Goal: Find specific page/section: Find specific page/section

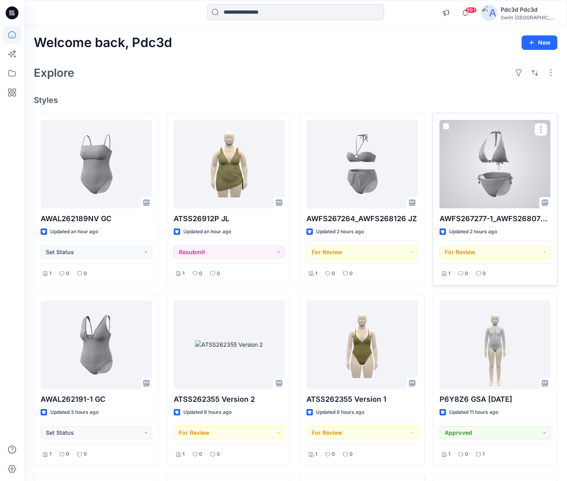
click at [490, 158] on div at bounding box center [494, 164] width 111 height 88
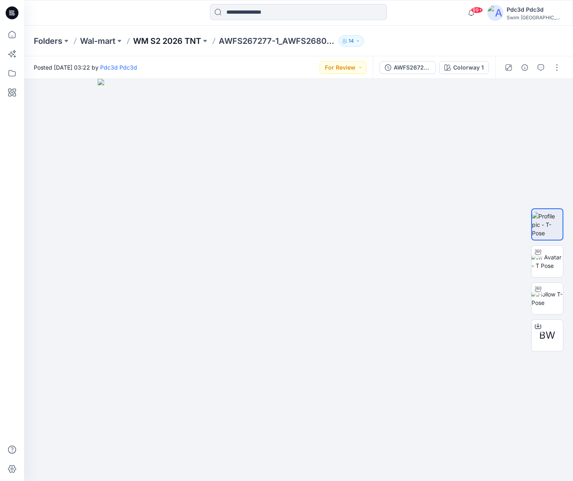
click at [179, 41] on p "WM S2 2026 TNT" at bounding box center [167, 40] width 68 height 11
